Goal: Task Accomplishment & Management: Manage account settings

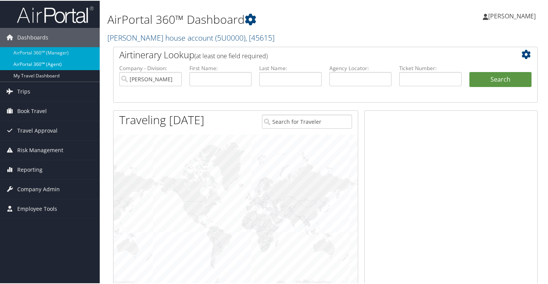
click at [14, 62] on link "AirPortal 360™ (Agent)" at bounding box center [50, 64] width 100 height 12
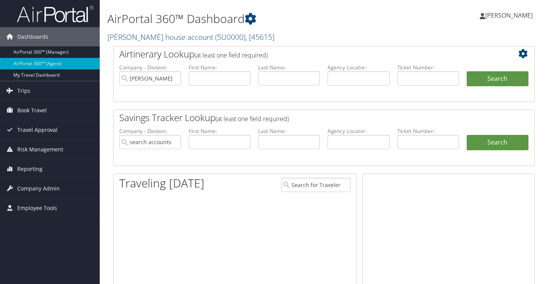
type input "[PERSON_NAME] house account"
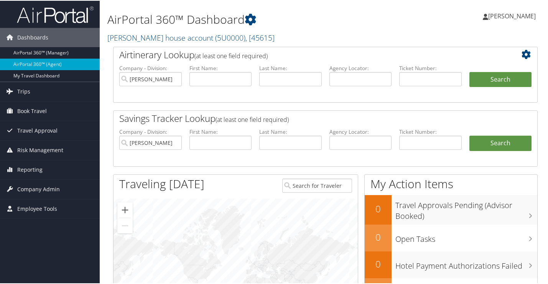
click at [498, 12] on span "[PERSON_NAME]" at bounding box center [513, 15] width 48 height 8
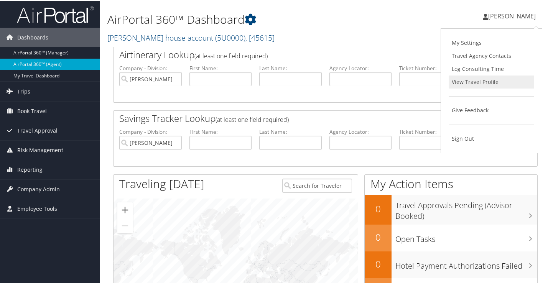
click at [469, 86] on link "View Travel Profile" at bounding box center [492, 81] width 86 height 13
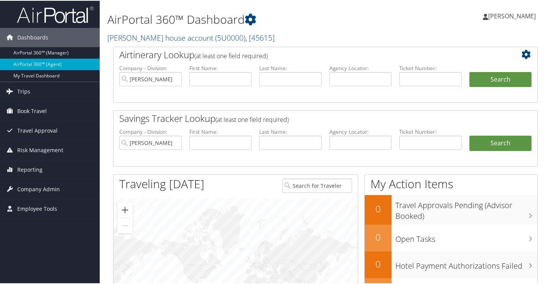
click at [522, 51] on icon at bounding box center [528, 53] width 13 height 9
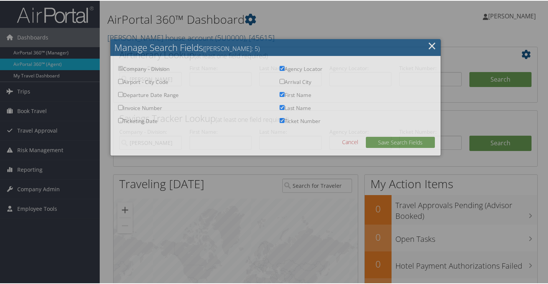
checkbox input "true"
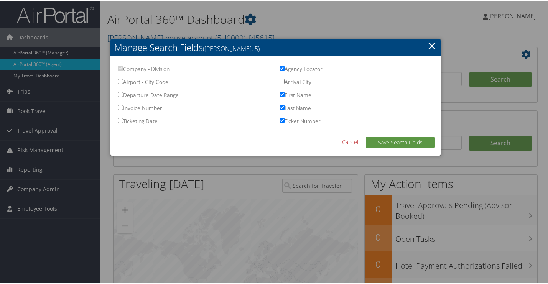
click at [431, 49] on link "×" at bounding box center [432, 44] width 9 height 15
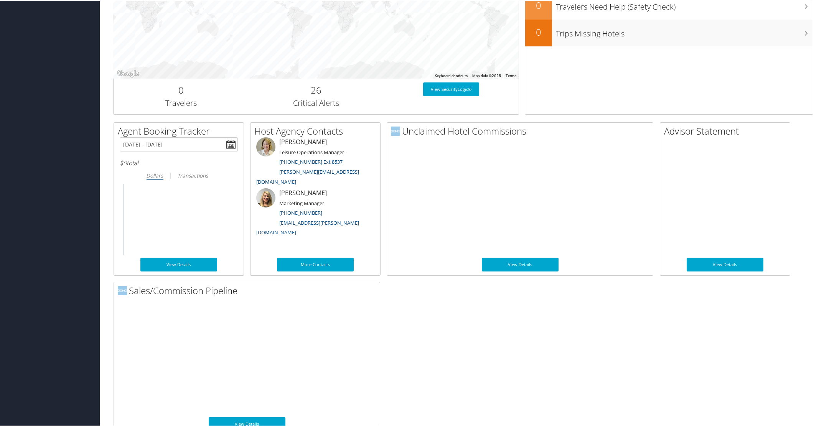
scroll to position [296, 0]
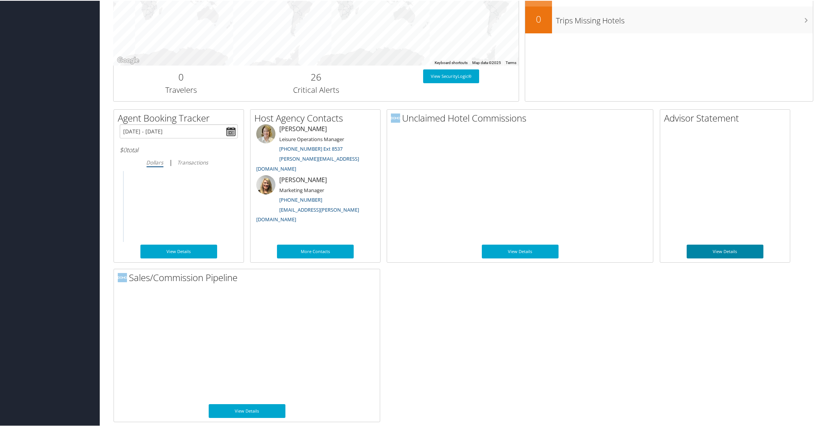
click at [548, 252] on link "View Details" at bounding box center [725, 251] width 77 height 14
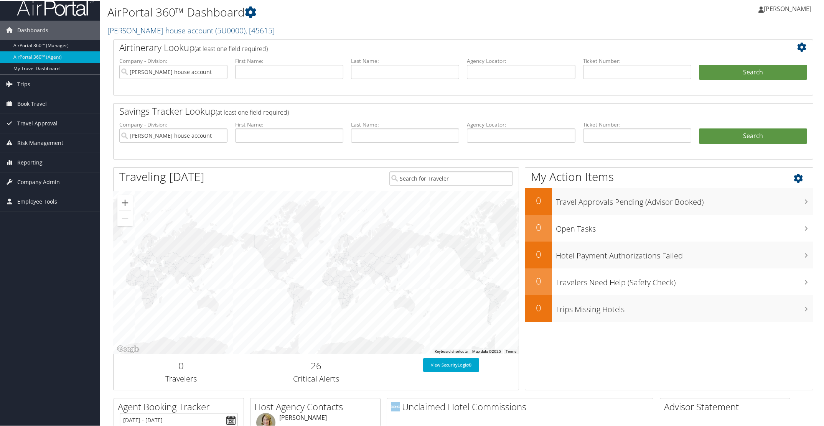
scroll to position [0, 0]
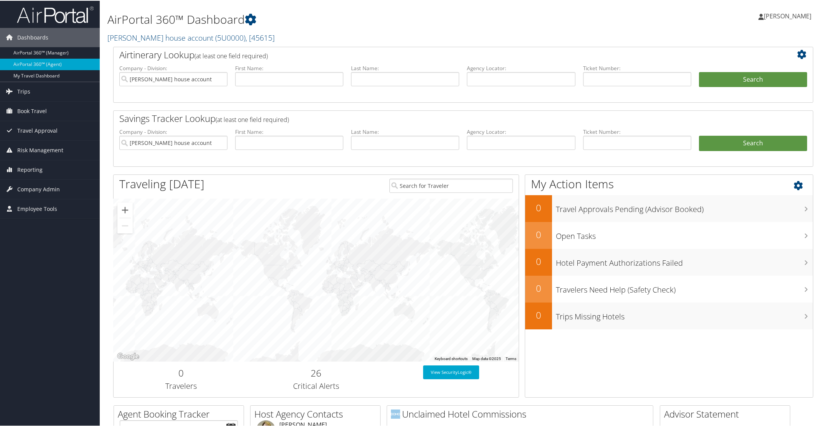
click at [548, 183] on icon at bounding box center [805, 183] width 23 height 13
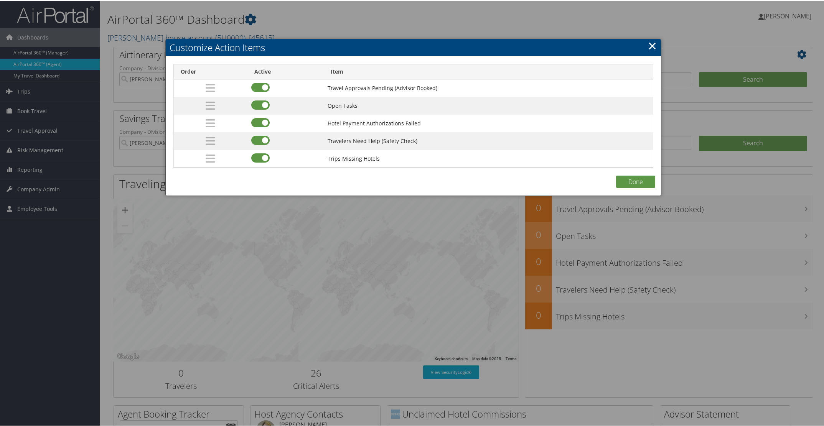
click at [548, 51] on link "×" at bounding box center [652, 44] width 9 height 15
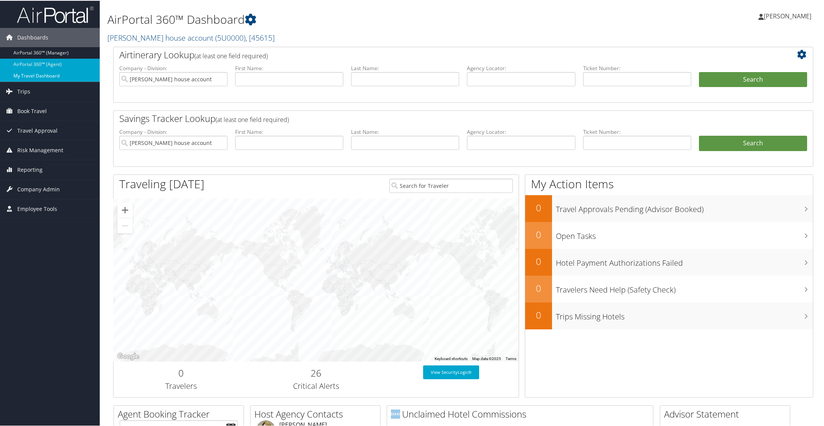
click at [86, 79] on link "My Travel Dashboard" at bounding box center [50, 75] width 100 height 12
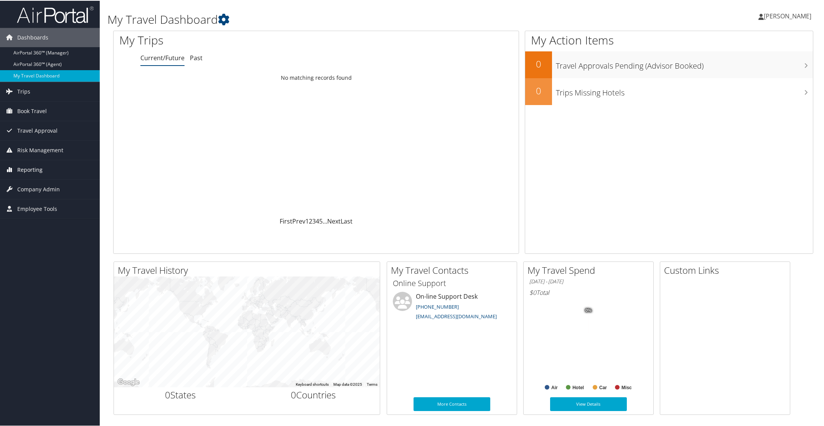
click at [39, 171] on span "Reporting" at bounding box center [29, 169] width 25 height 19
click at [35, 222] on span "Company Admin" at bounding box center [38, 223] width 43 height 19
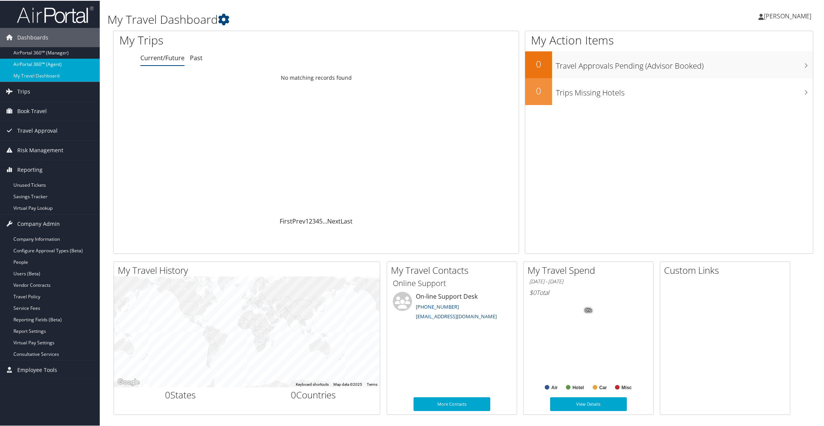
click at [39, 61] on link "AirPortal 360™ (Agent)" at bounding box center [50, 64] width 100 height 12
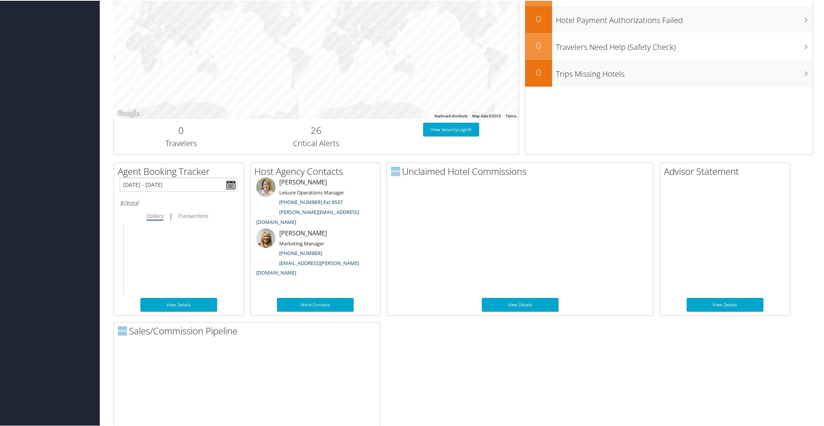
scroll to position [296, 0]
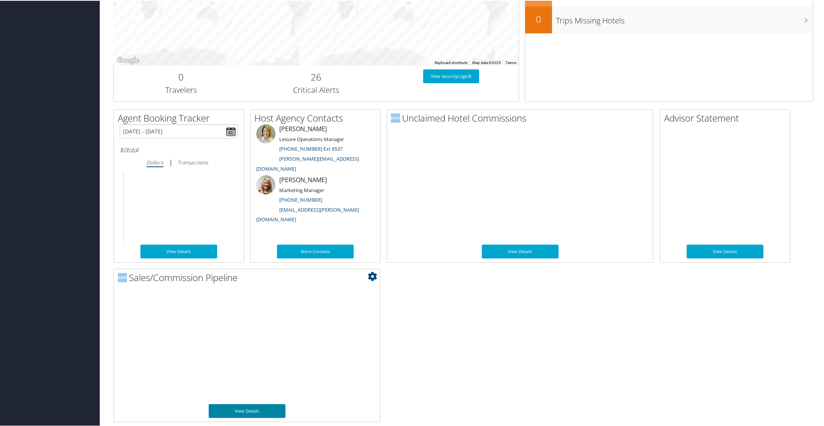
click at [267, 407] on link "View Details" at bounding box center [247, 411] width 77 height 14
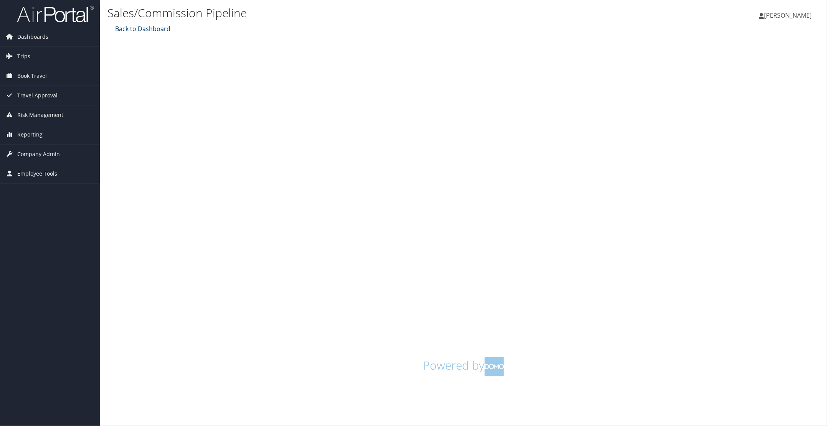
click at [134, 30] on link "Back to Dashboard" at bounding box center [141, 29] width 57 height 8
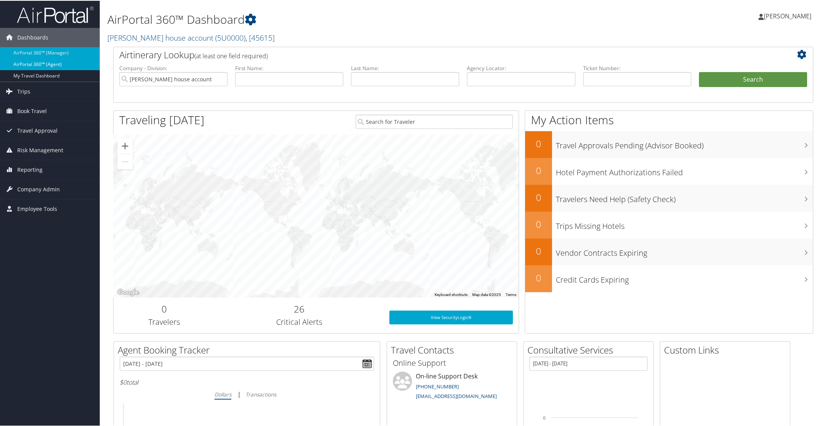
click at [15, 68] on link "AirPortal 360™ (Agent)" at bounding box center [50, 64] width 100 height 12
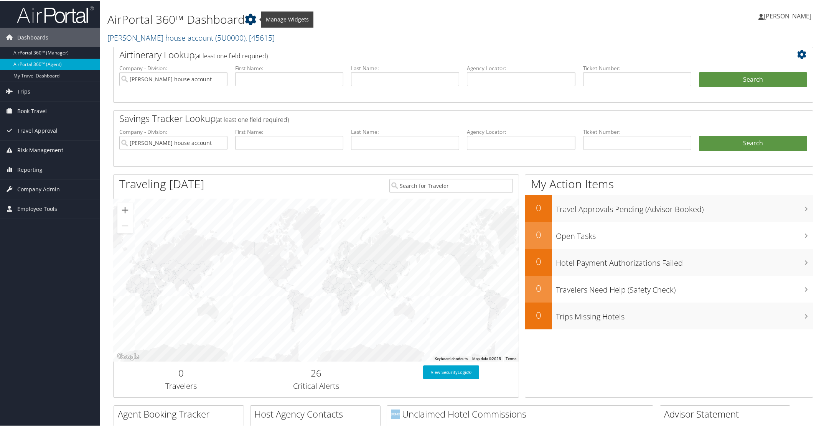
click at [252, 20] on icon at bounding box center [251, 19] width 12 height 12
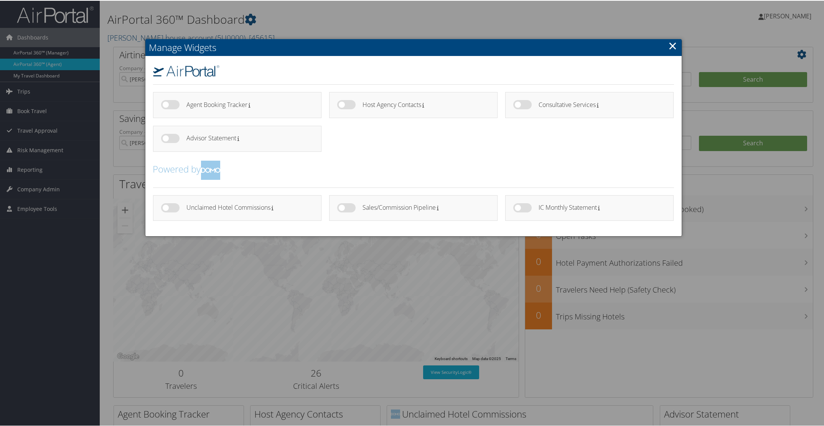
click at [524, 206] on label at bounding box center [523, 207] width 18 height 9
click at [522, 206] on input "checkbox" at bounding box center [519, 208] width 5 height 5
checkbox input "true"
click at [669, 47] on link "×" at bounding box center [673, 44] width 9 height 15
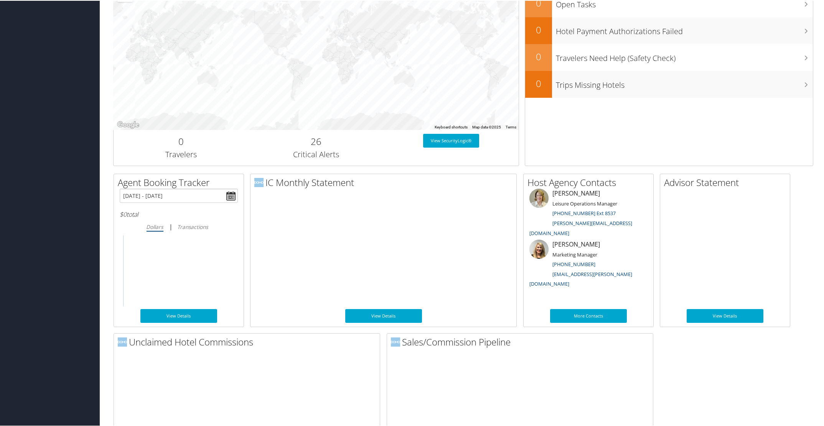
scroll to position [234, 0]
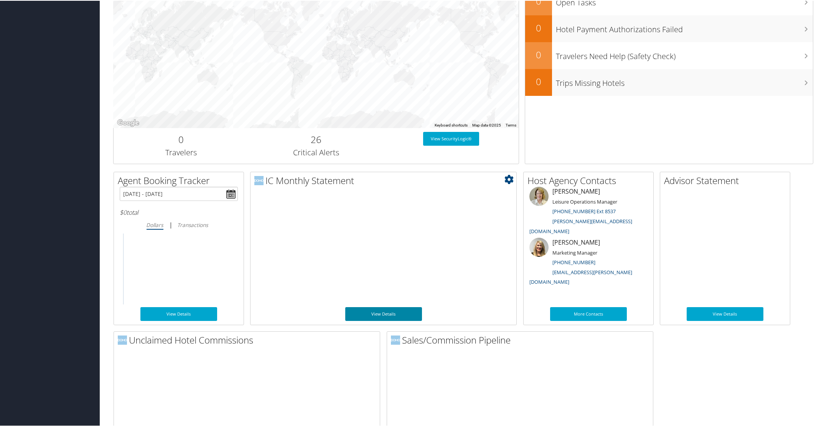
click at [395, 316] on link "View Details" at bounding box center [383, 314] width 77 height 14
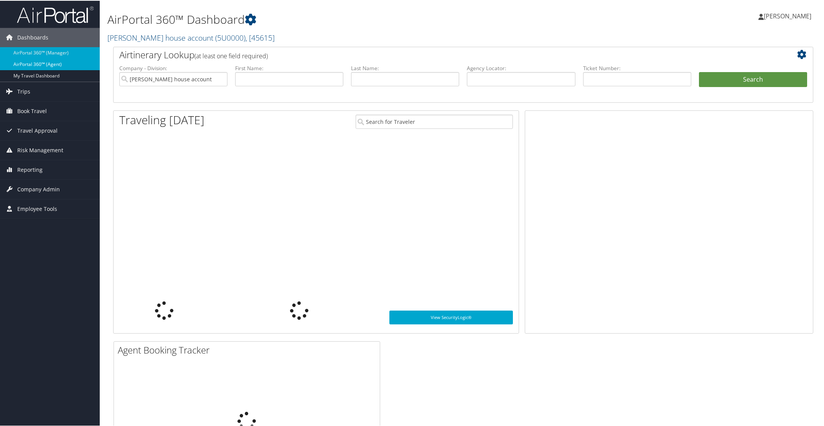
click at [12, 61] on link "AirPortal 360™ (Agent)" at bounding box center [50, 64] width 100 height 12
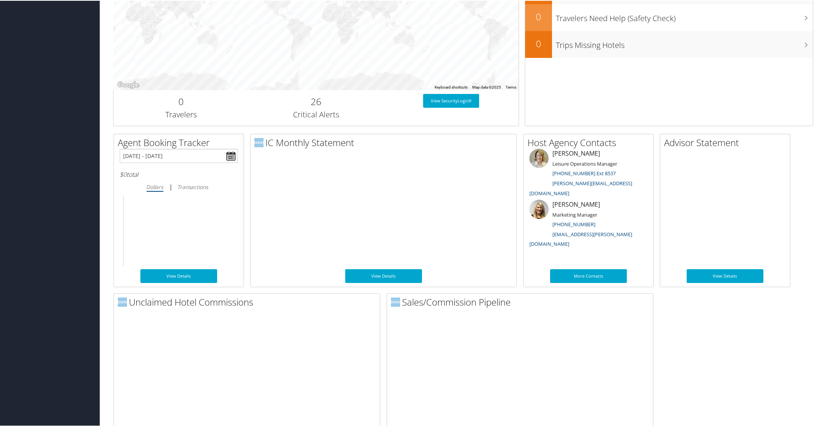
scroll to position [274, 0]
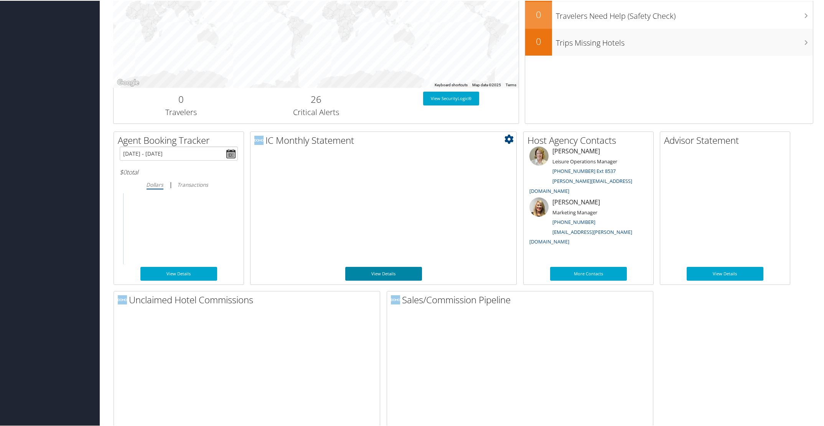
click at [377, 271] on link "View Details" at bounding box center [383, 273] width 77 height 14
